Goal: Obtain resource: Obtain resource

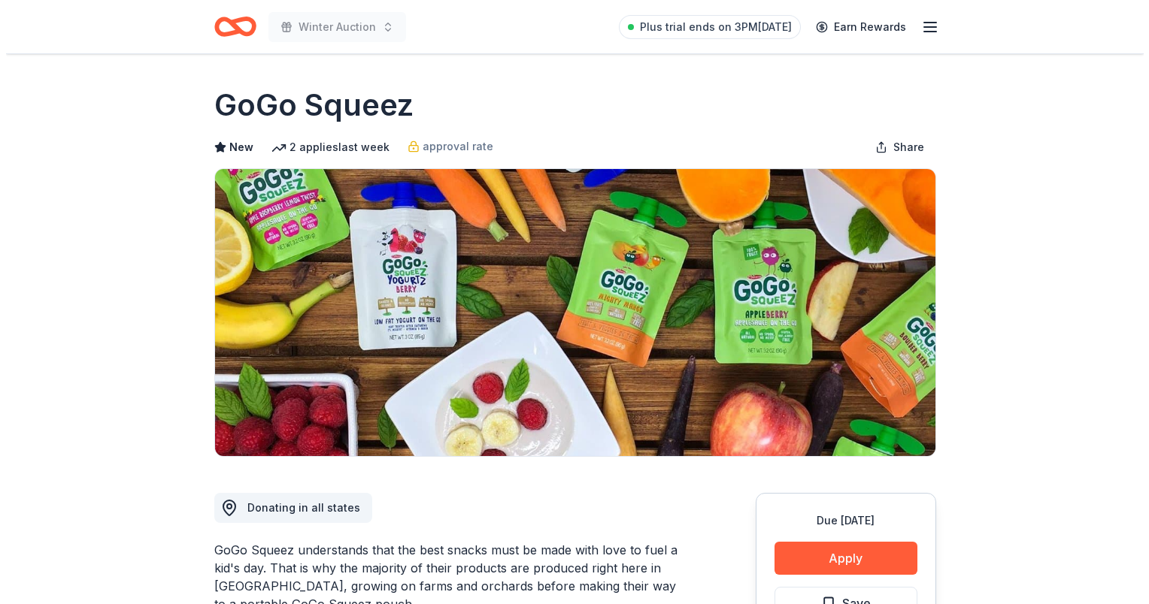
scroll to position [301, 0]
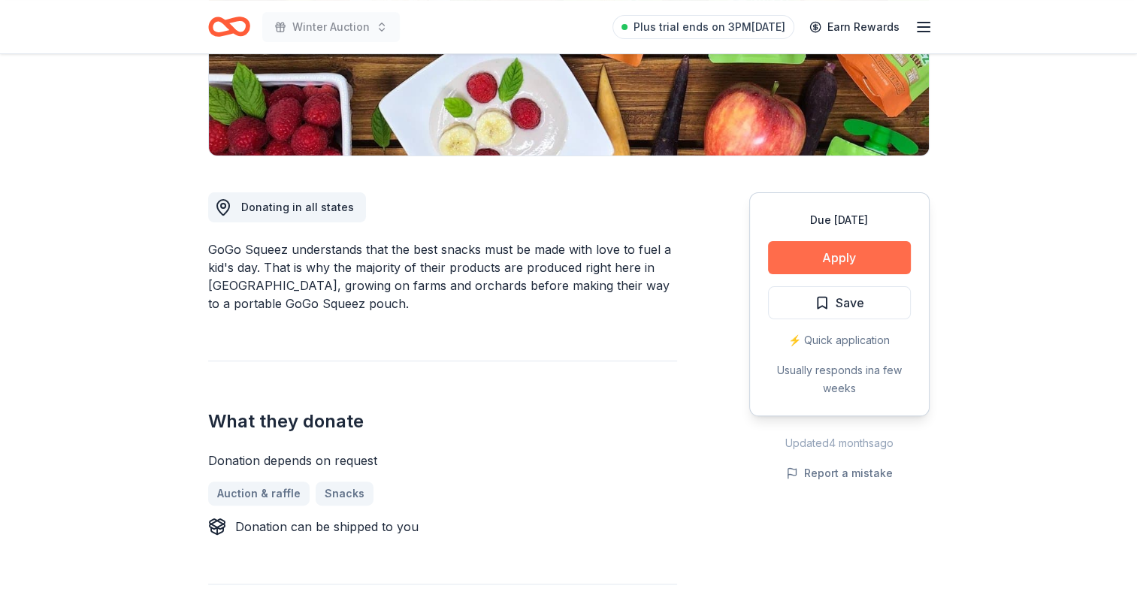
click at [809, 257] on button "Apply" at bounding box center [839, 257] width 143 height 33
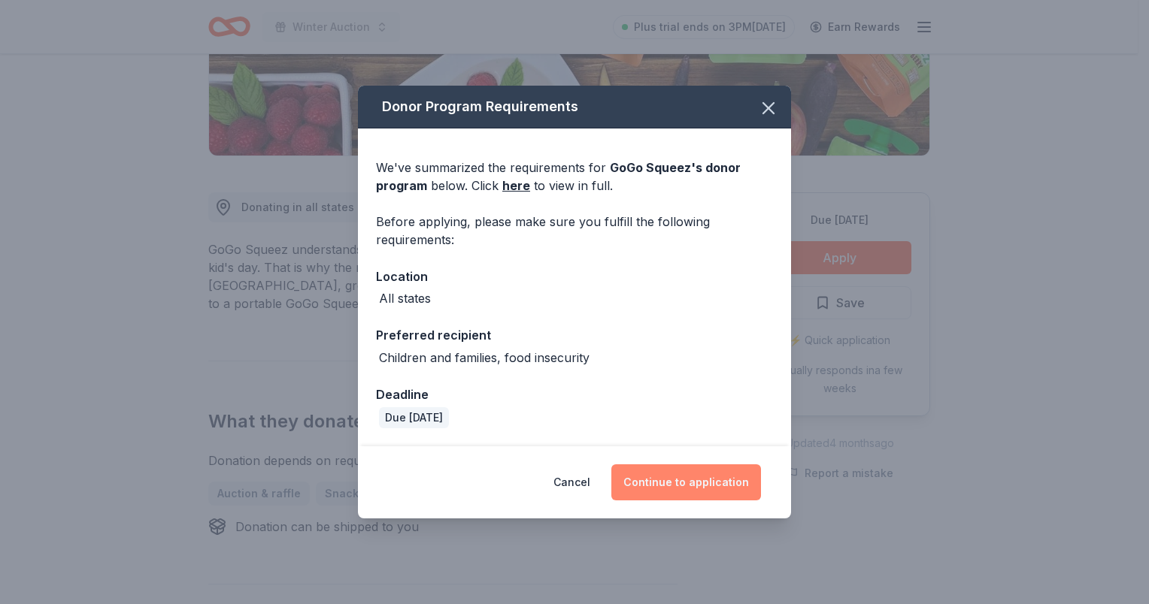
click at [665, 468] on button "Continue to application" at bounding box center [686, 483] width 150 height 36
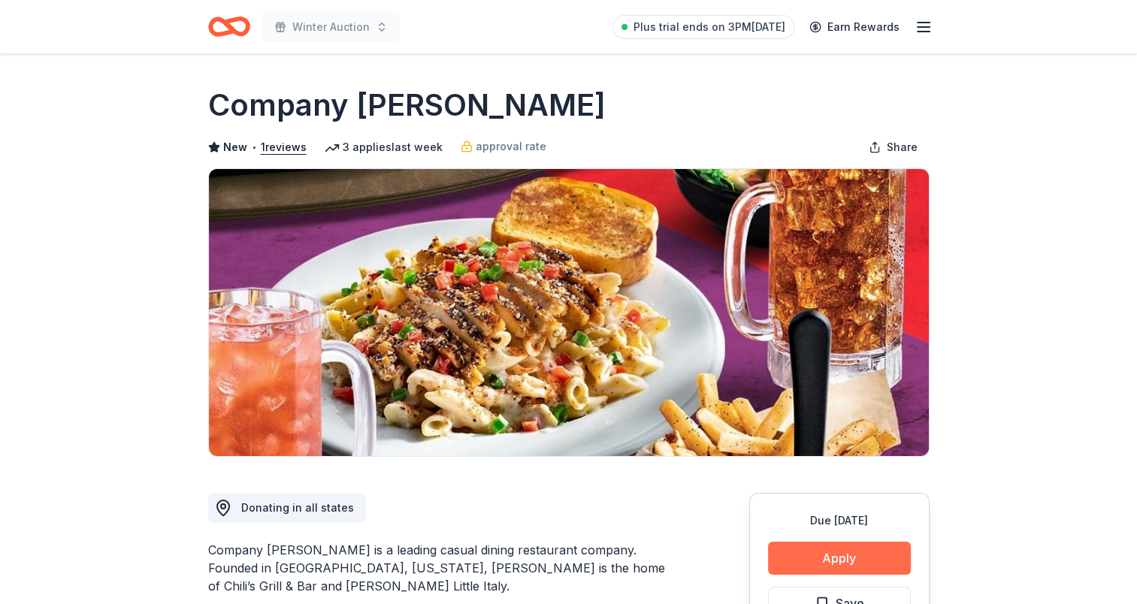
click at [848, 556] on button "Apply" at bounding box center [839, 558] width 143 height 33
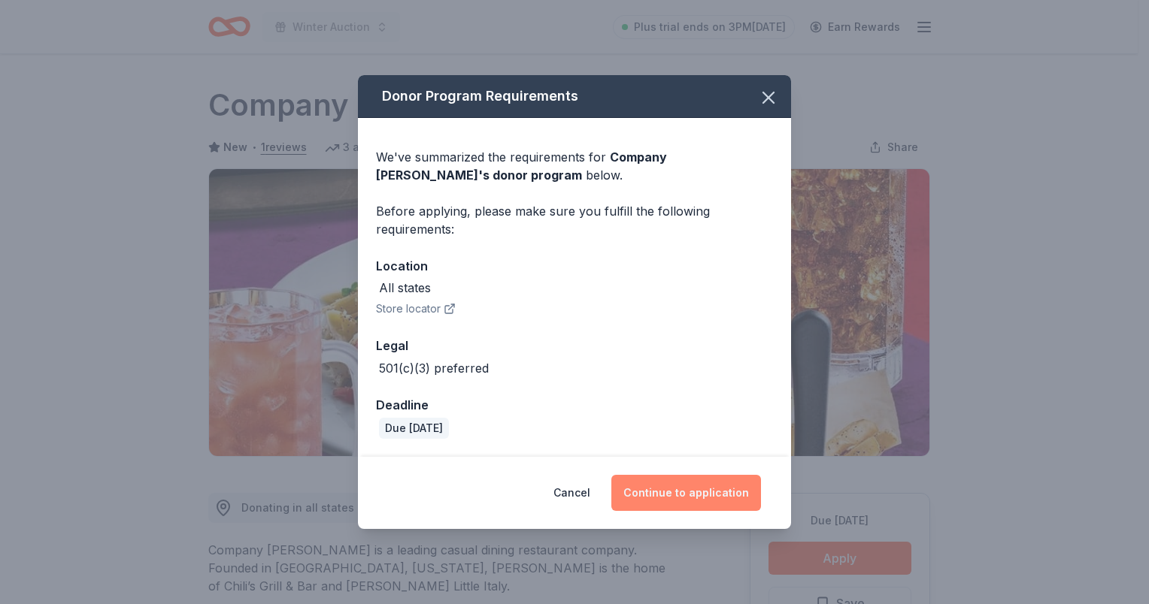
click at [671, 493] on button "Continue to application" at bounding box center [686, 493] width 150 height 36
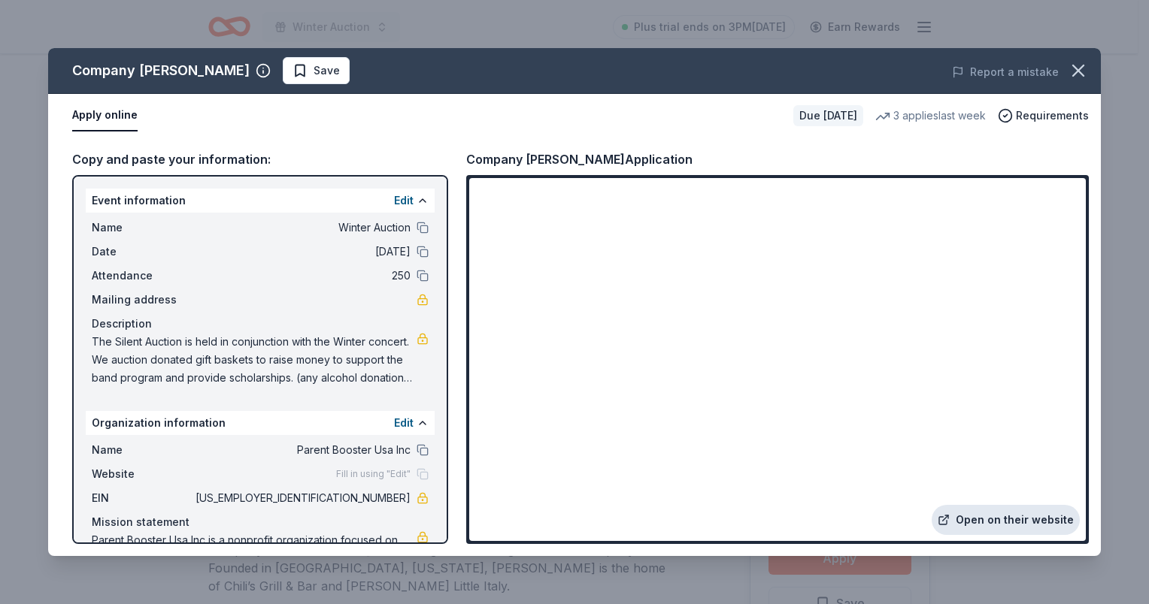
click at [1005, 518] on link "Open on their website" at bounding box center [1005, 520] width 148 height 30
click at [1004, 513] on link "Open on their website" at bounding box center [1005, 520] width 148 height 30
click at [313, 75] on span "Save" at bounding box center [326, 71] width 26 height 18
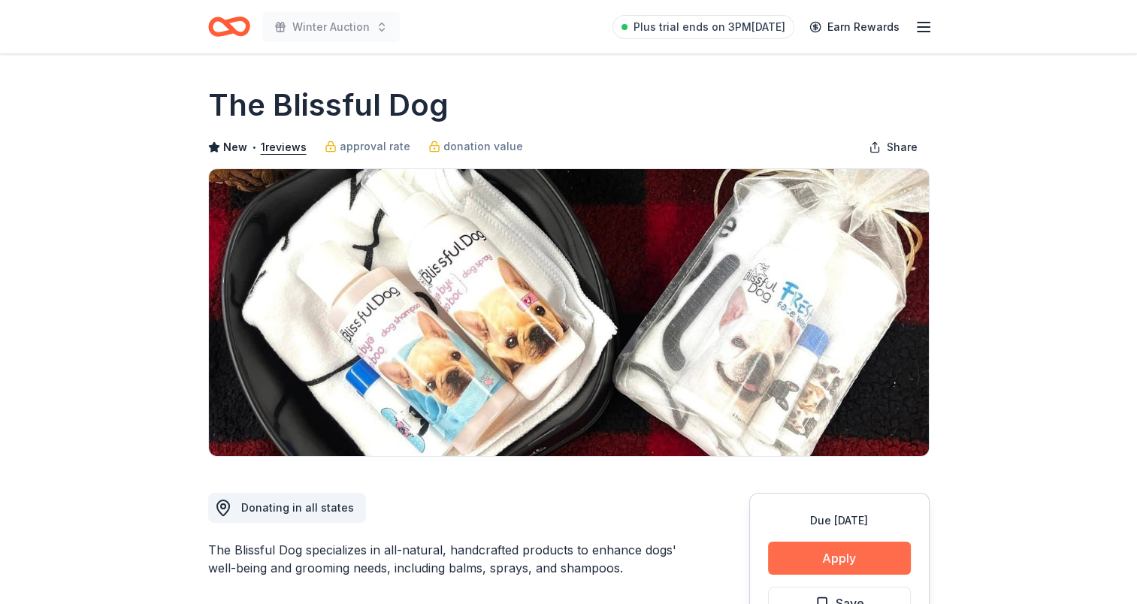
click at [842, 559] on button "Apply" at bounding box center [839, 558] width 143 height 33
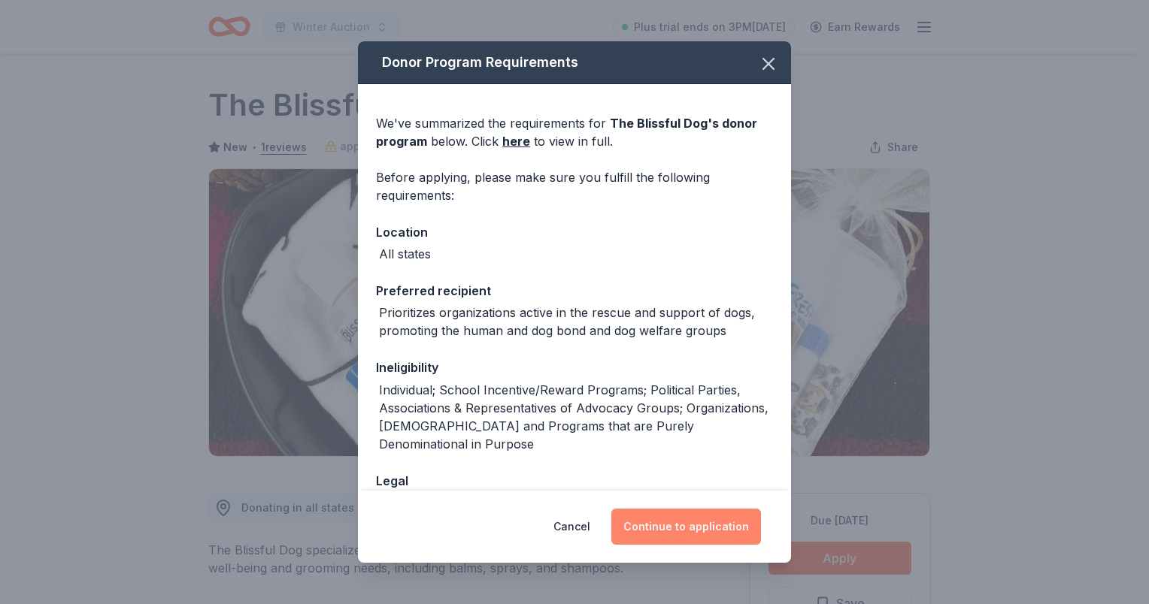
click at [665, 526] on button "Continue to application" at bounding box center [686, 527] width 150 height 36
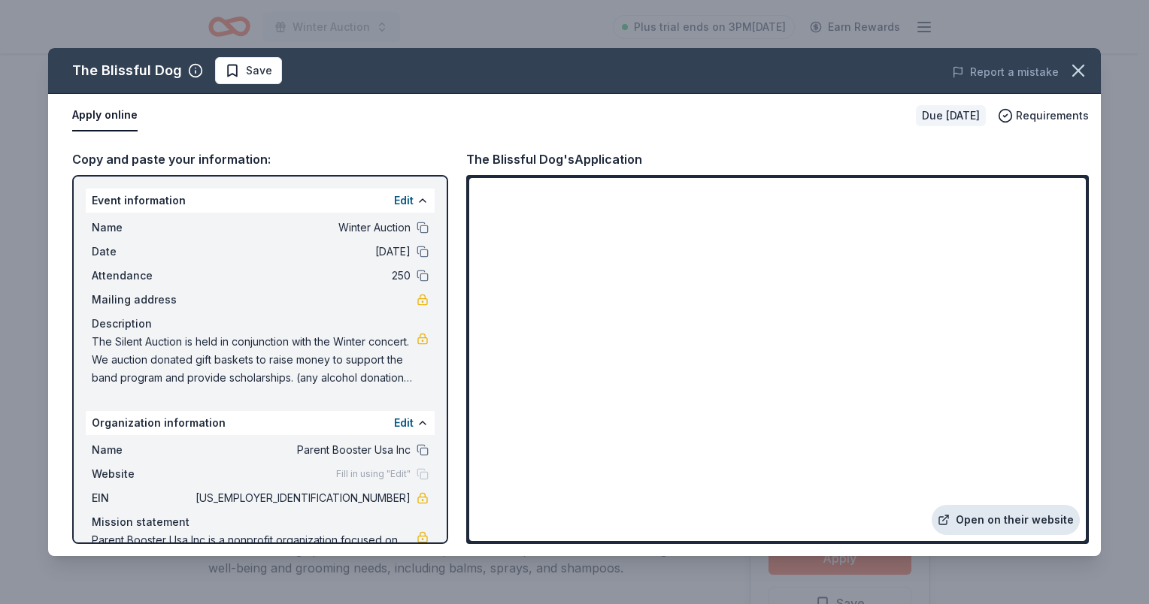
click at [995, 516] on link "Open on their website" at bounding box center [1005, 520] width 148 height 30
click at [239, 69] on span "Save" at bounding box center [248, 71] width 47 height 18
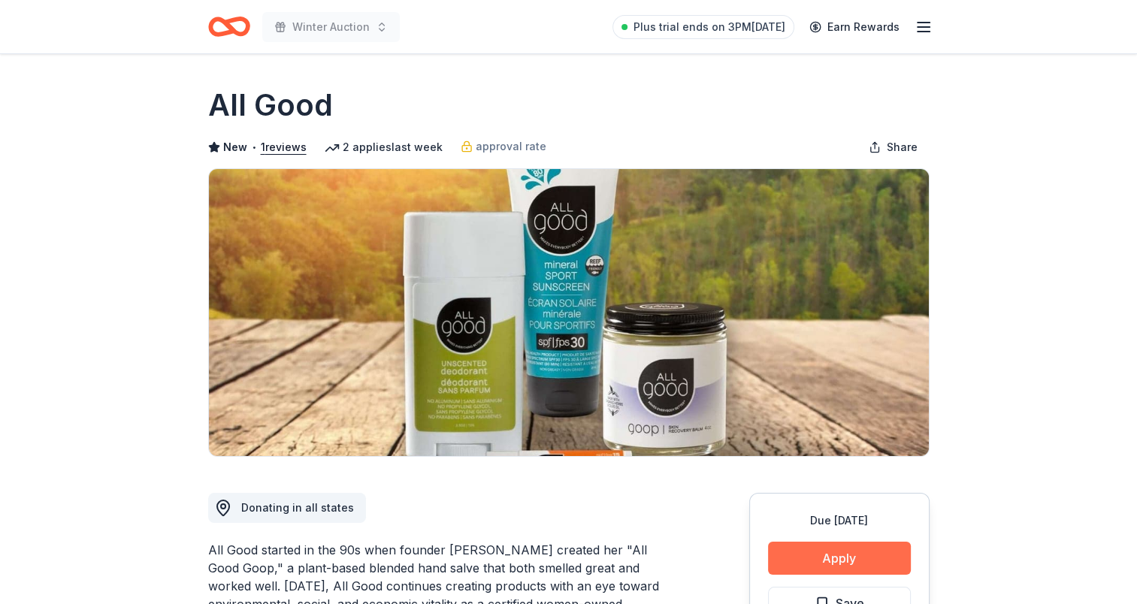
click at [869, 549] on button "Apply" at bounding box center [839, 558] width 143 height 33
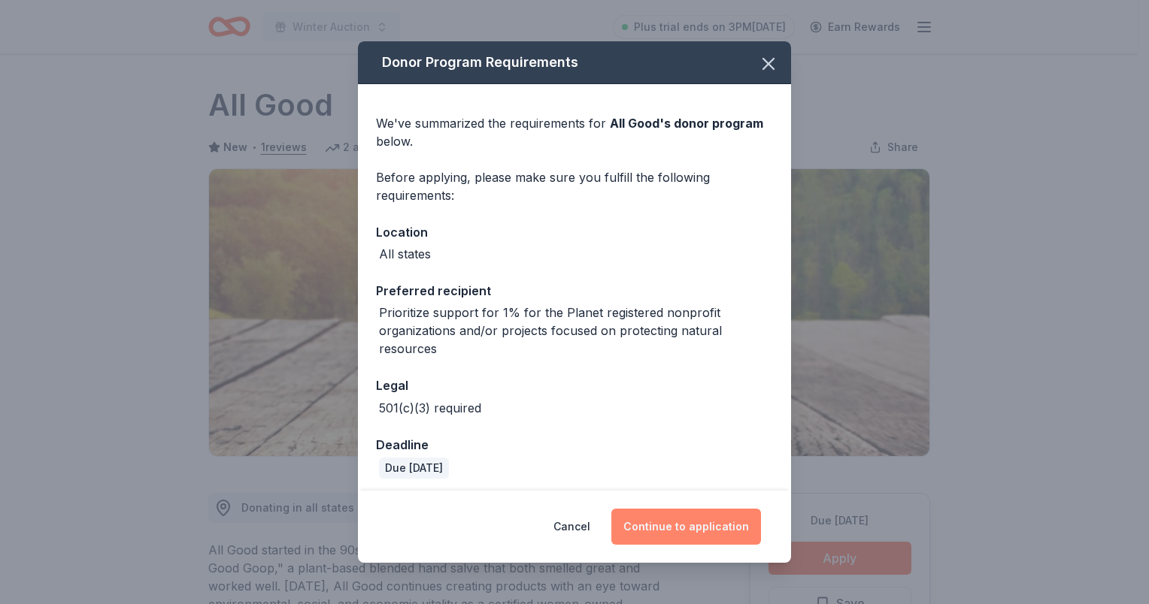
click at [665, 517] on button "Continue to application" at bounding box center [686, 527] width 150 height 36
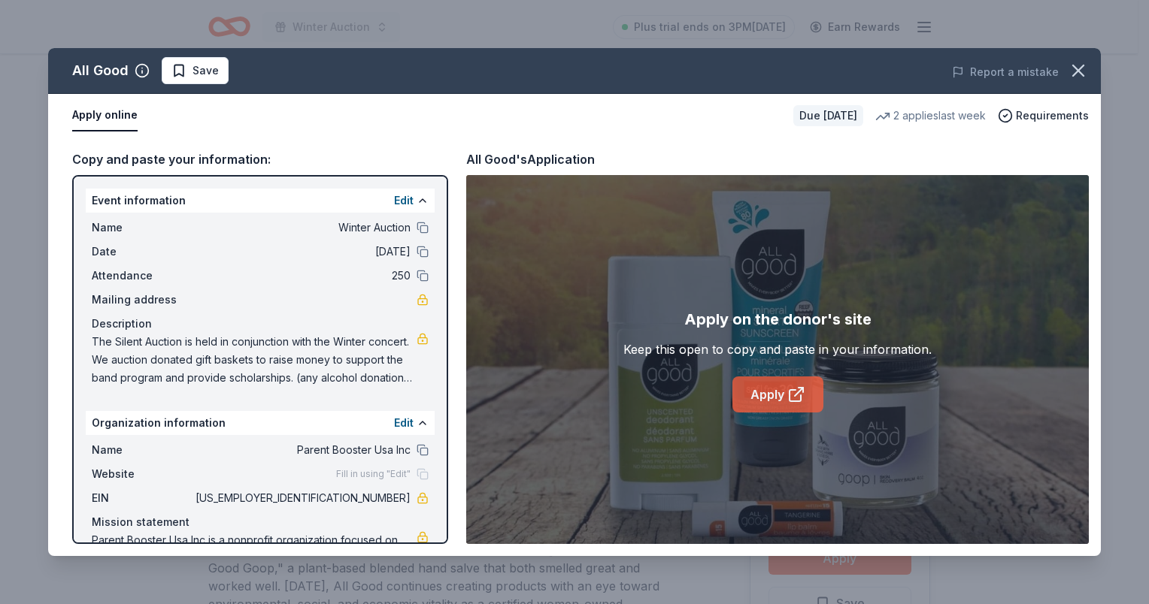
click at [794, 381] on link "Apply" at bounding box center [777, 395] width 91 height 36
click at [177, 66] on span "Save" at bounding box center [194, 71] width 47 height 18
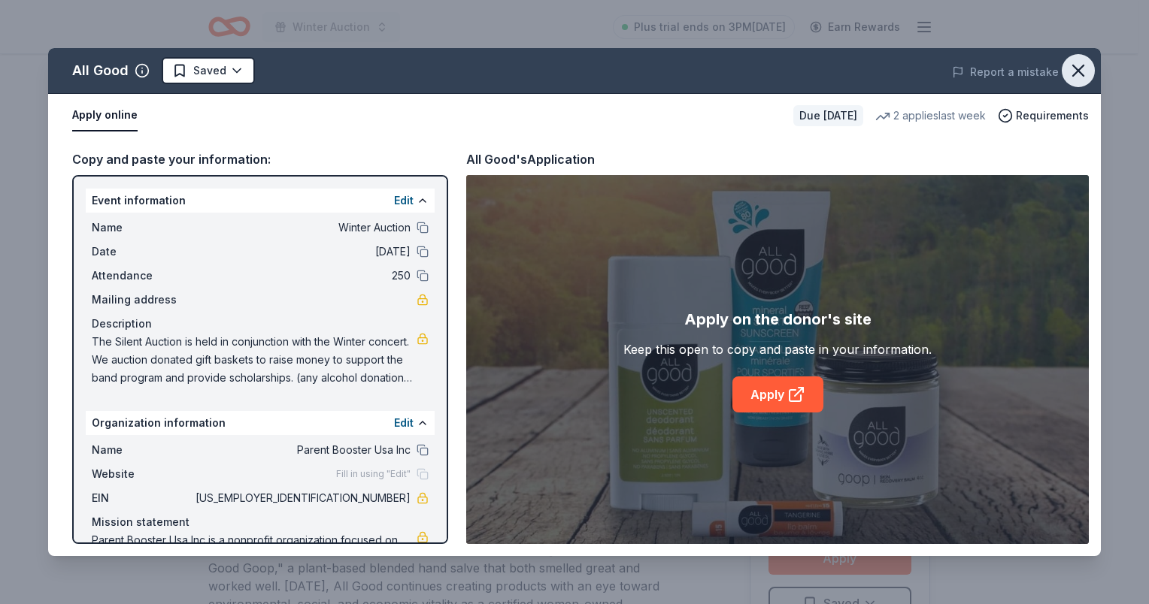
click at [1076, 66] on icon "button" at bounding box center [1077, 70] width 21 height 21
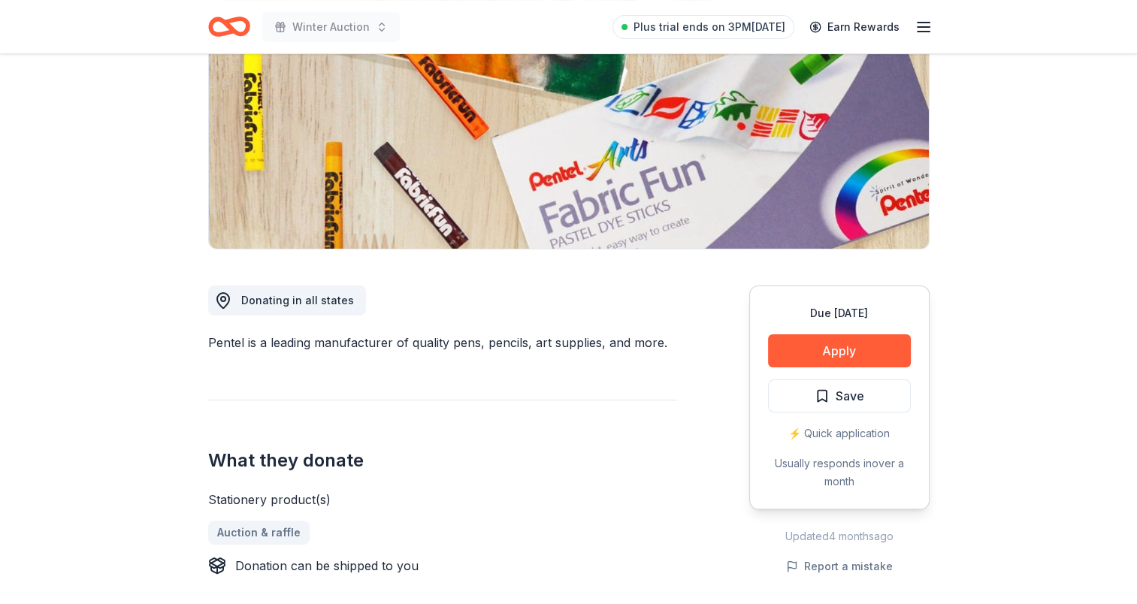
scroll to position [226, 0]
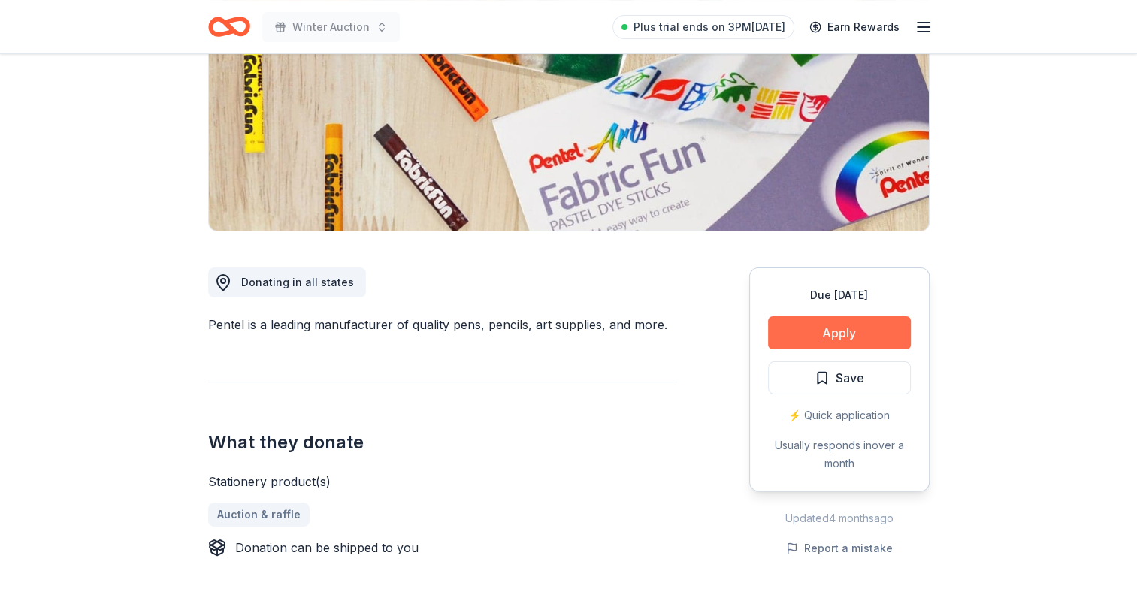
click at [822, 332] on button "Apply" at bounding box center [839, 332] width 143 height 33
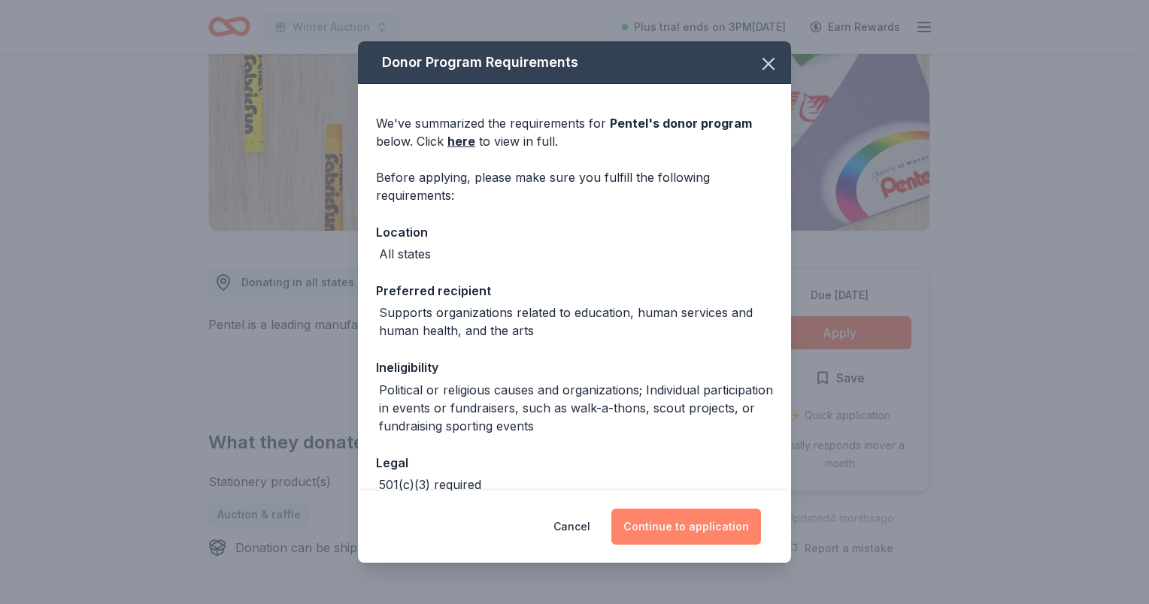
click at [688, 522] on button "Continue to application" at bounding box center [686, 527] width 150 height 36
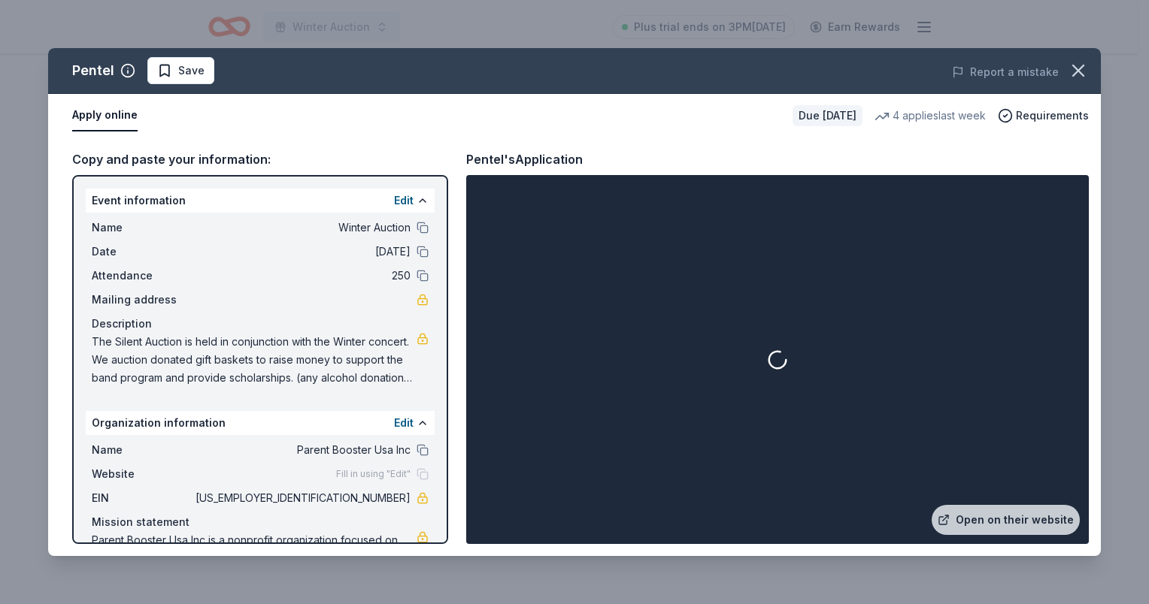
click at [1016, 522] on link "Open on their website" at bounding box center [1005, 520] width 148 height 30
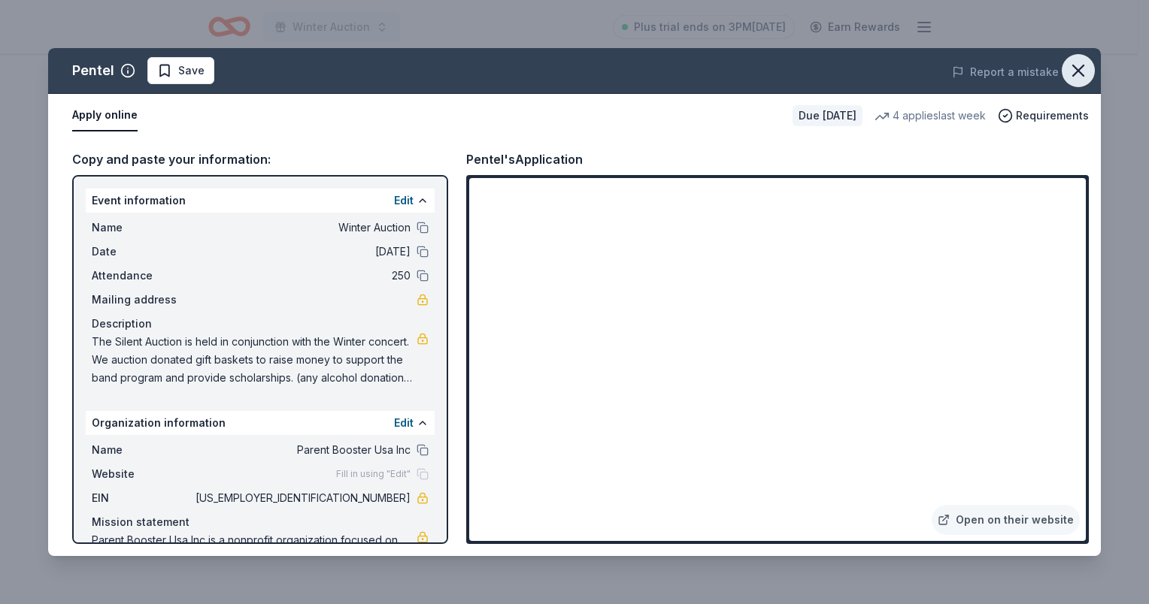
click at [1074, 71] on icon "button" at bounding box center [1077, 70] width 21 height 21
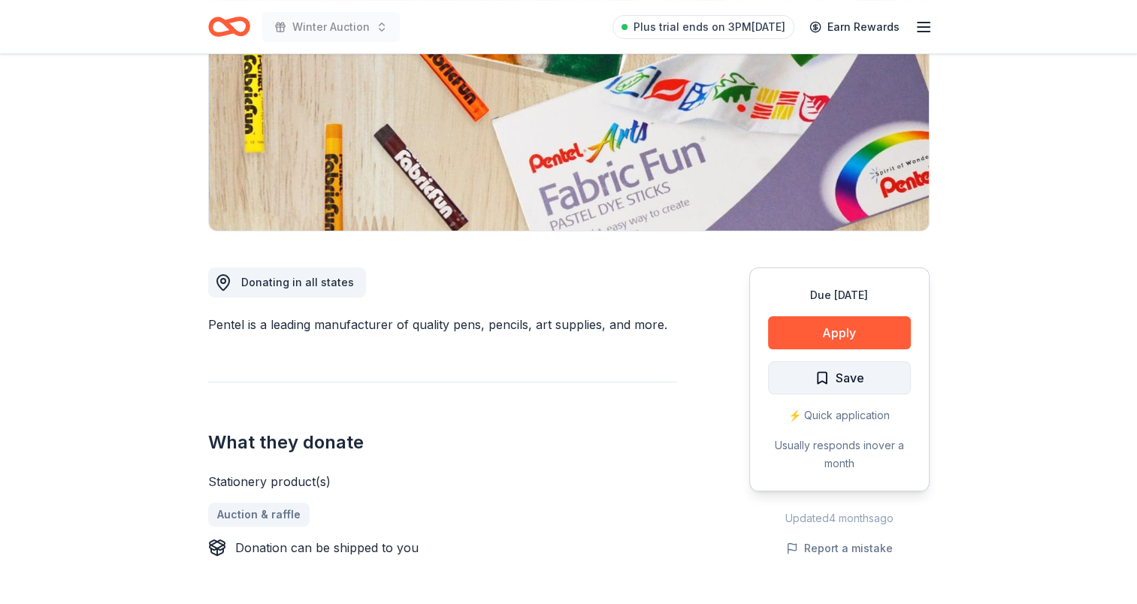
click at [836, 377] on span "Save" at bounding box center [850, 378] width 29 height 20
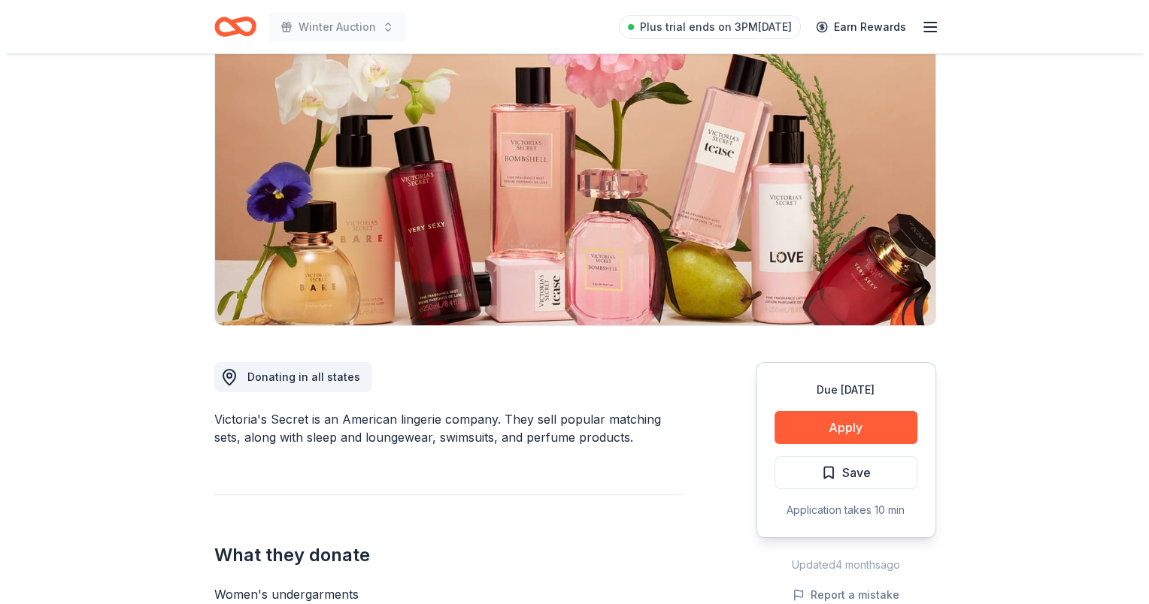
scroll to position [150, 0]
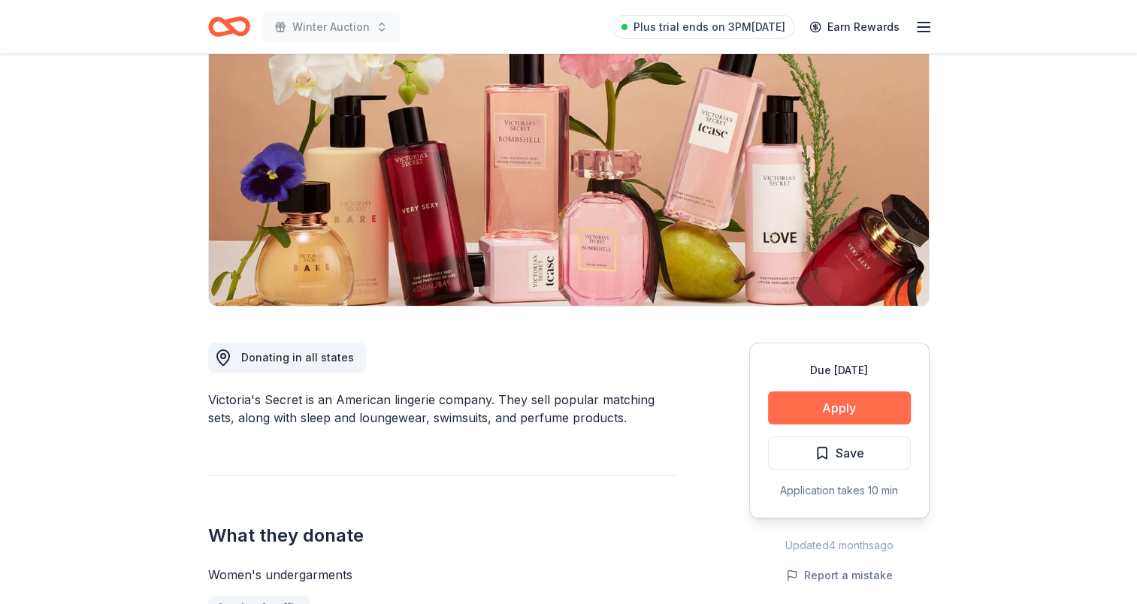
click at [861, 420] on button "Apply" at bounding box center [839, 408] width 143 height 33
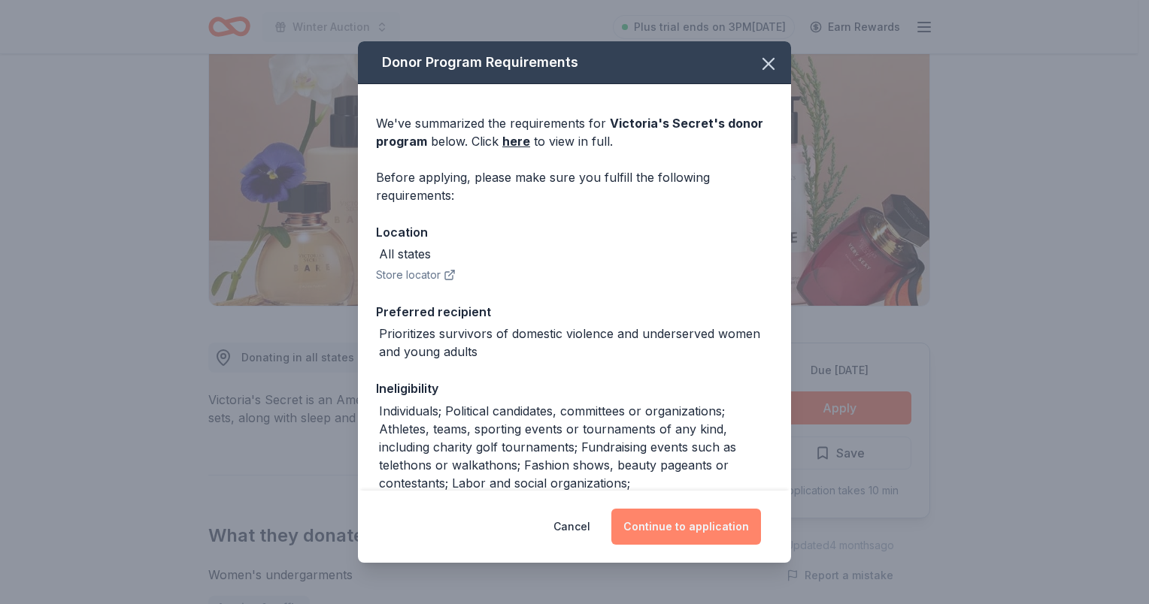
click at [675, 518] on button "Continue to application" at bounding box center [686, 527] width 150 height 36
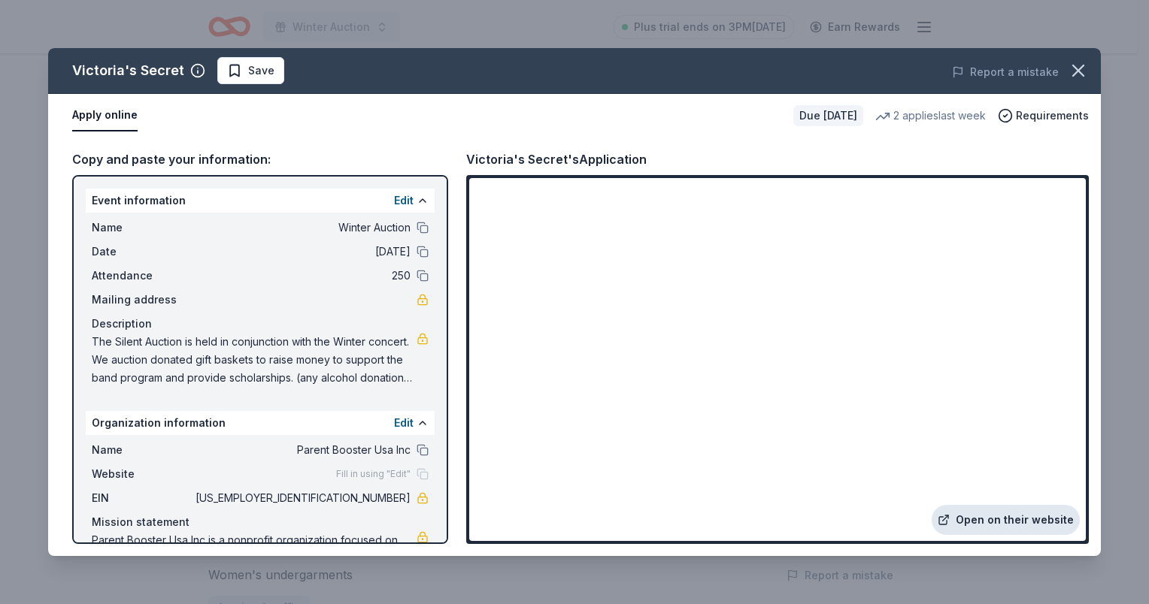
click at [1038, 517] on link "Open on their website" at bounding box center [1005, 520] width 148 height 30
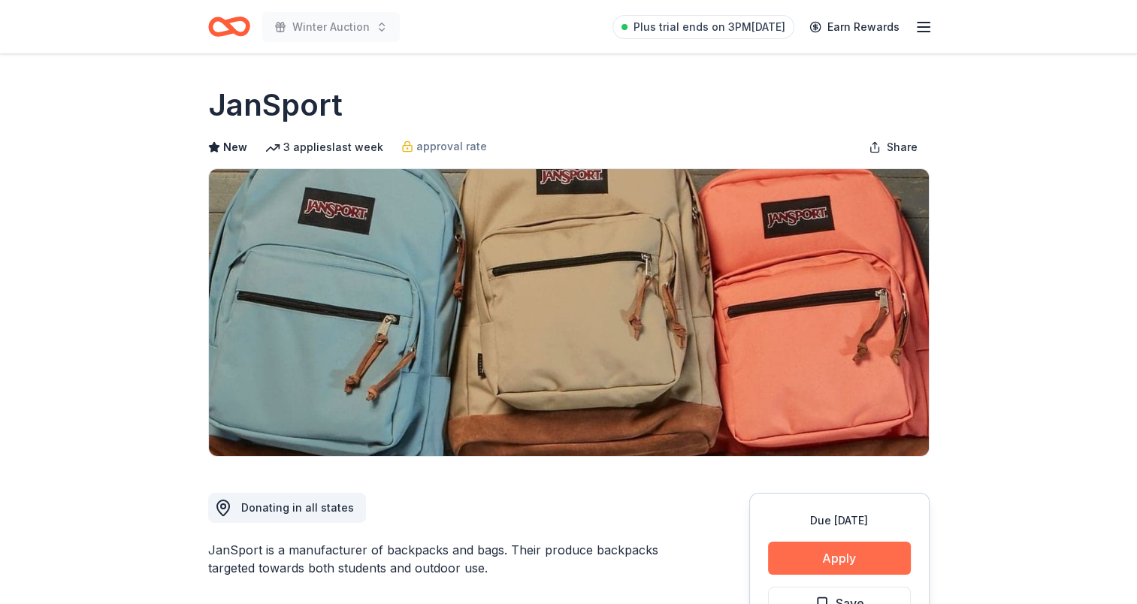
click at [835, 552] on button "Apply" at bounding box center [839, 558] width 143 height 33
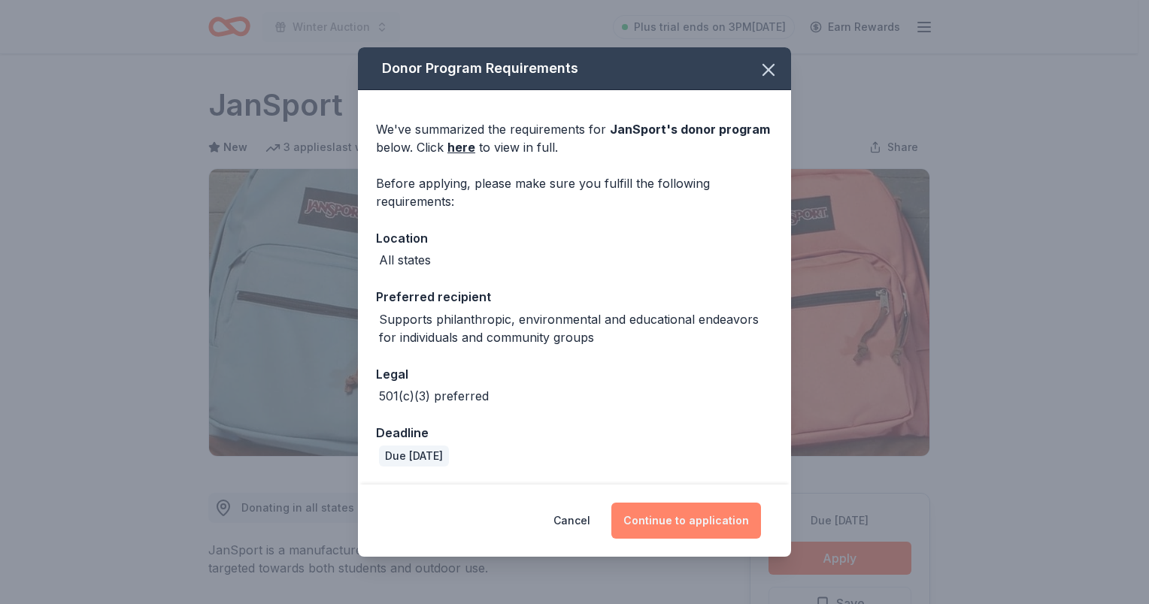
click at [698, 522] on button "Continue to application" at bounding box center [686, 521] width 150 height 36
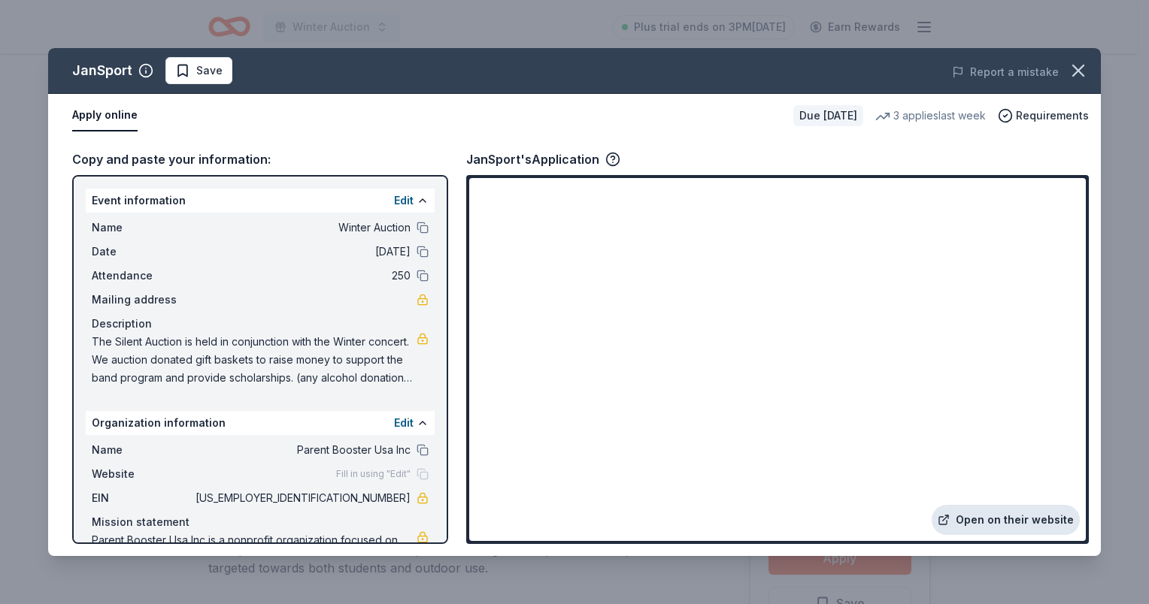
click at [1025, 508] on link "Open on their website" at bounding box center [1005, 520] width 148 height 30
drag, startPoint x: 183, startPoint y: 69, endPoint x: 207, endPoint y: 72, distance: 24.2
click at [183, 68] on span "Save" at bounding box center [198, 71] width 47 height 18
click at [1085, 64] on icon "button" at bounding box center [1077, 70] width 21 height 21
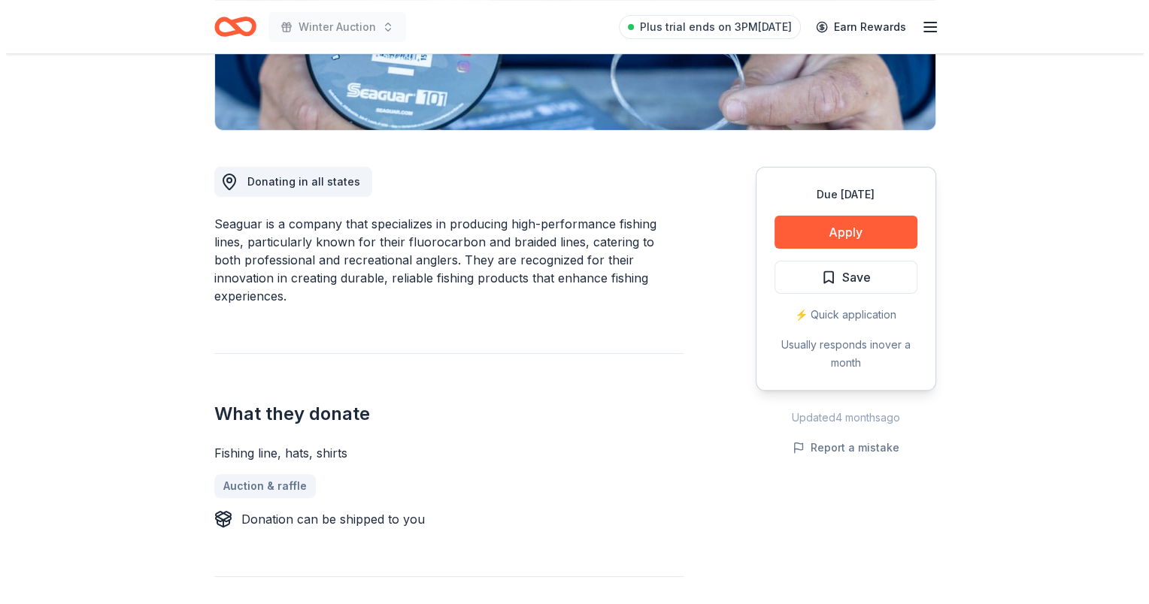
scroll to position [376, 0]
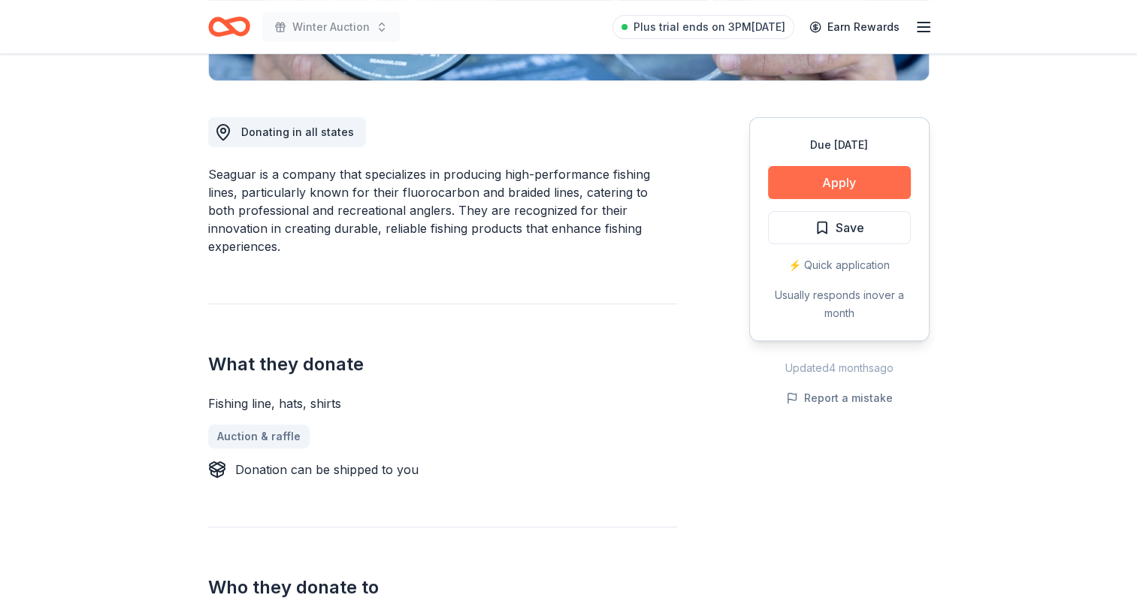
click at [861, 172] on button "Apply" at bounding box center [839, 182] width 143 height 33
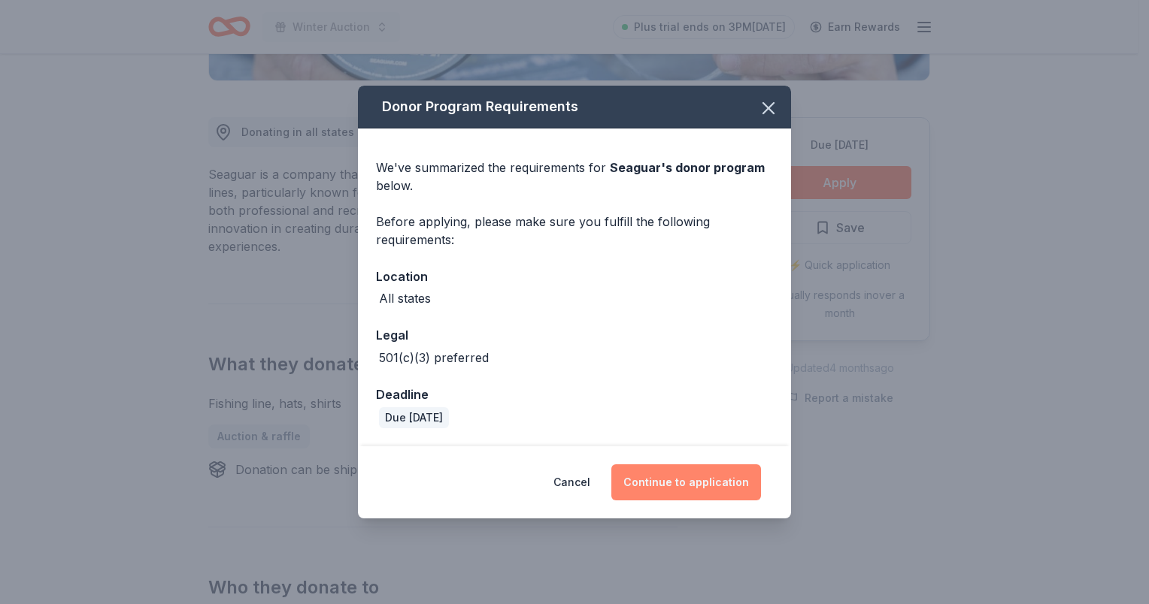
click at [656, 481] on button "Continue to application" at bounding box center [686, 483] width 150 height 36
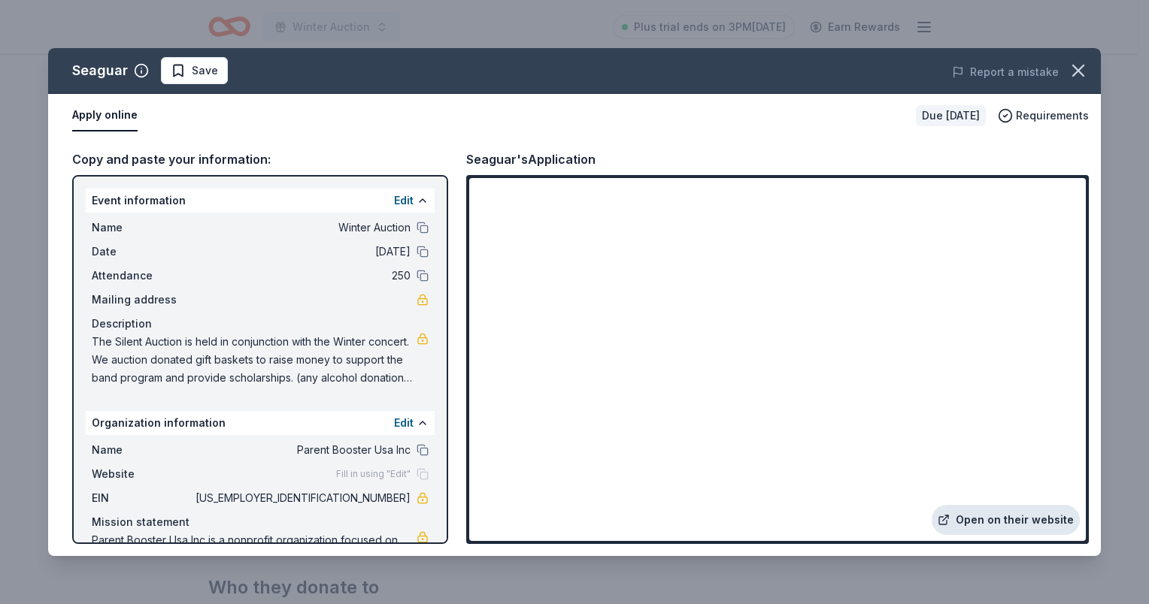
click at [986, 516] on link "Open on their website" at bounding box center [1005, 520] width 148 height 30
click at [166, 66] on button "Save" at bounding box center [194, 70] width 67 height 27
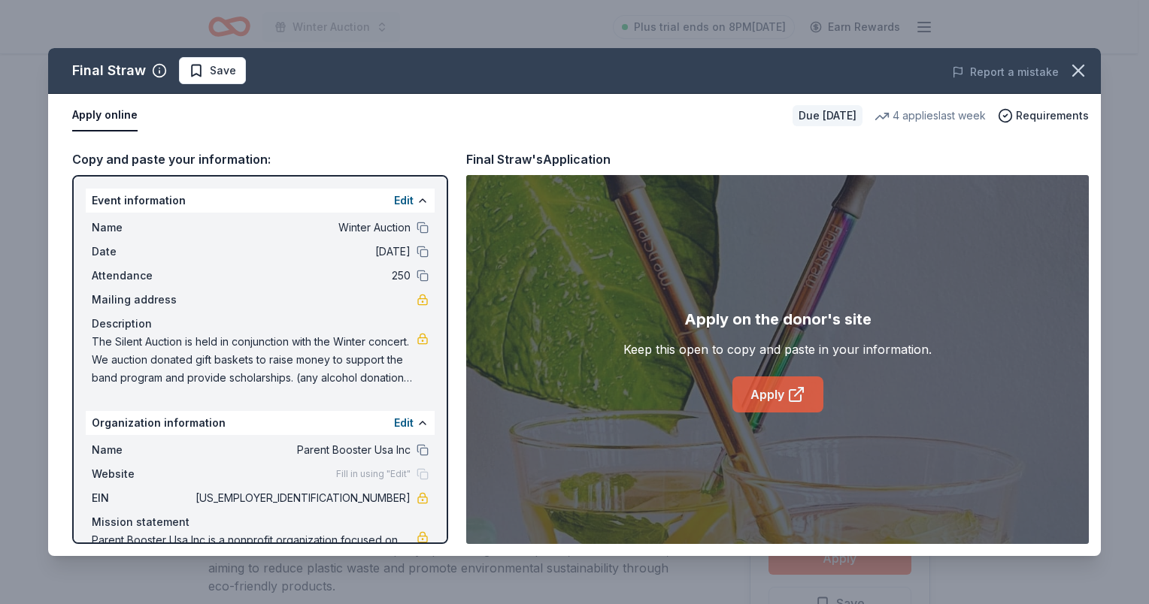
click at [777, 400] on link "Apply" at bounding box center [777, 395] width 91 height 36
